Goal: Information Seeking & Learning: Check status

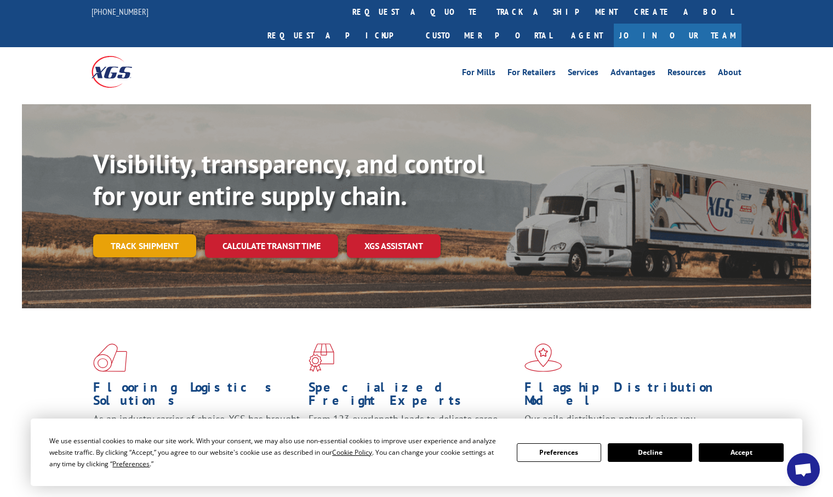
click at [128, 234] on link "Track shipment" at bounding box center [144, 245] width 103 height 23
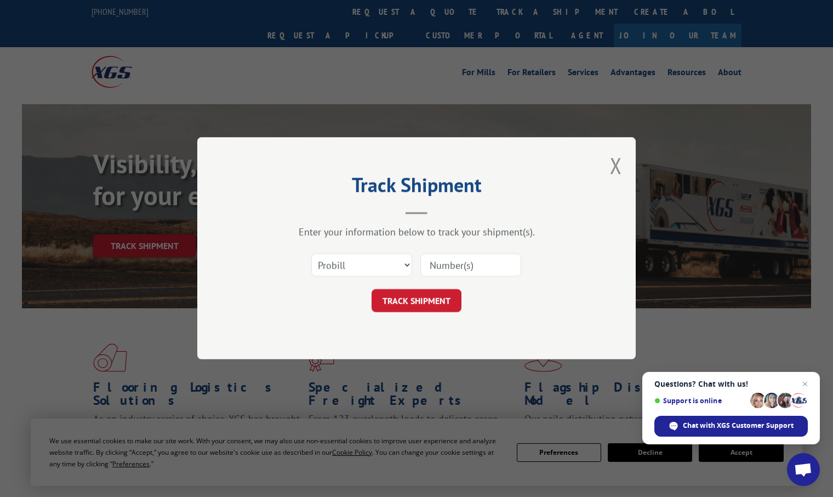
click at [481, 267] on input at bounding box center [470, 265] width 101 height 23
type input "2846340"
click at [440, 295] on button "TRACK SHIPMENT" at bounding box center [417, 300] width 90 height 23
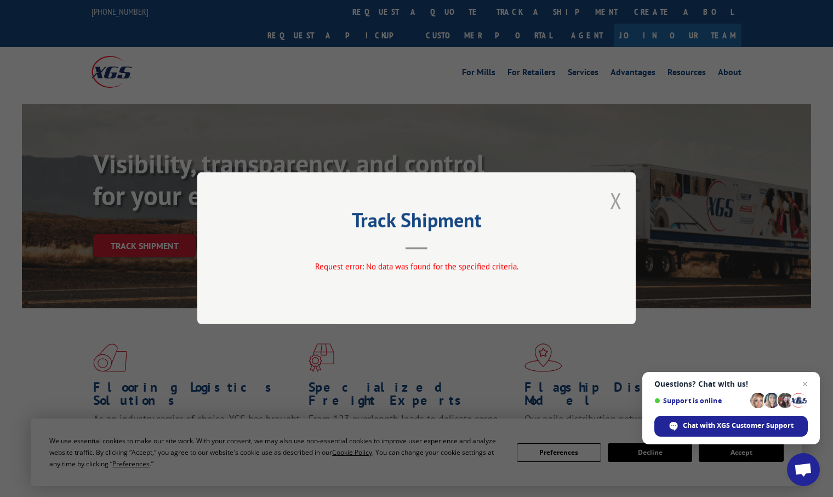
click at [616, 200] on button "Close modal" at bounding box center [616, 200] width 12 height 29
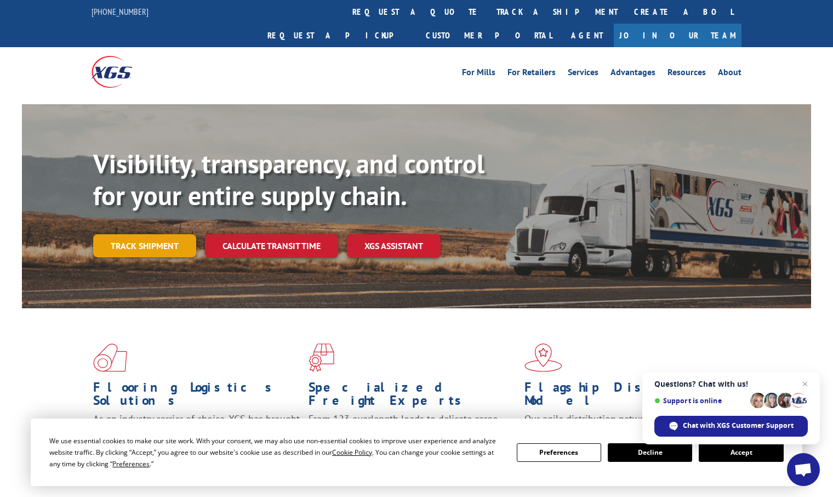
click at [155, 234] on link "Track shipment" at bounding box center [144, 245] width 103 height 23
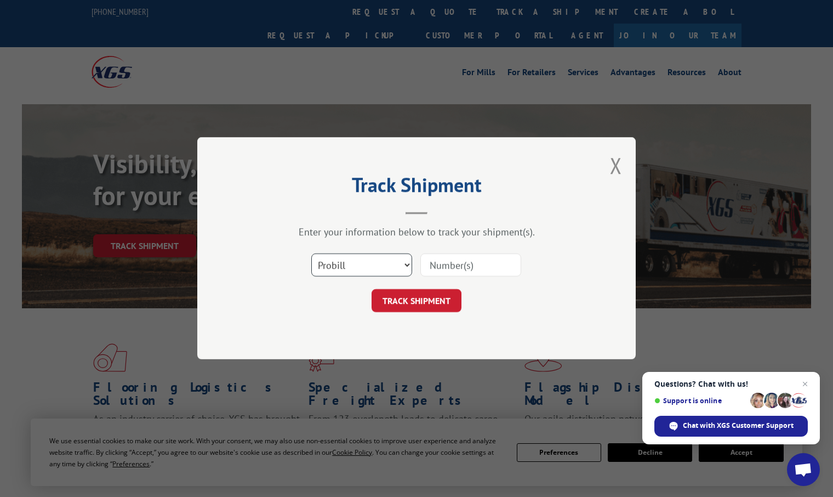
click at [406, 262] on select "Select category... Probill BOL PO" at bounding box center [361, 265] width 101 height 23
select select "bol"
click at [311, 254] on select "Select category... Probill BOL PO" at bounding box center [361, 265] width 101 height 23
click at [449, 269] on input at bounding box center [470, 265] width 101 height 23
type input "2846340"
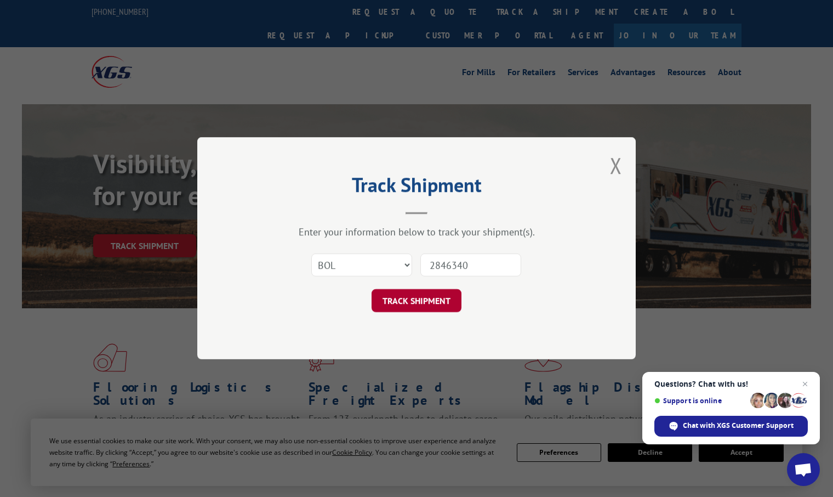
click at [447, 298] on button "TRACK SHIPMENT" at bounding box center [417, 300] width 90 height 23
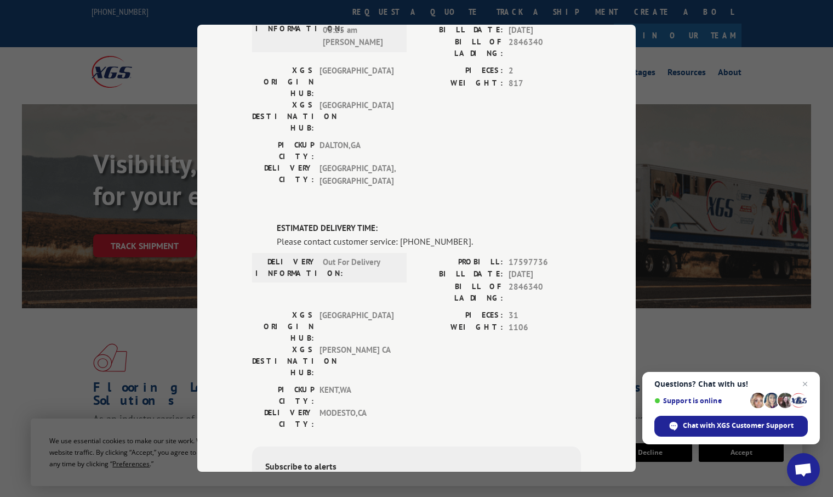
scroll to position [164, 0]
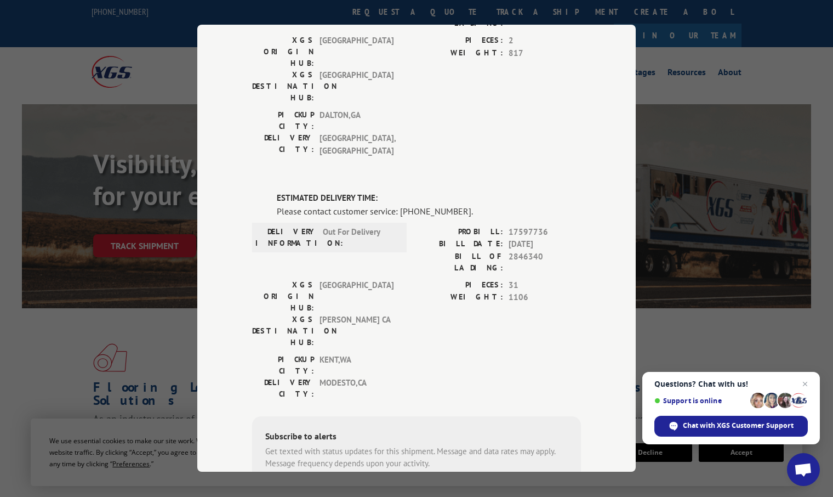
click at [43, 347] on div "Track Shipment DELIVERED DELIVERY INFORMATION: [DATE] 08:25 am [PERSON_NAME] A …" at bounding box center [416, 248] width 833 height 497
